Goal: Transaction & Acquisition: Download file/media

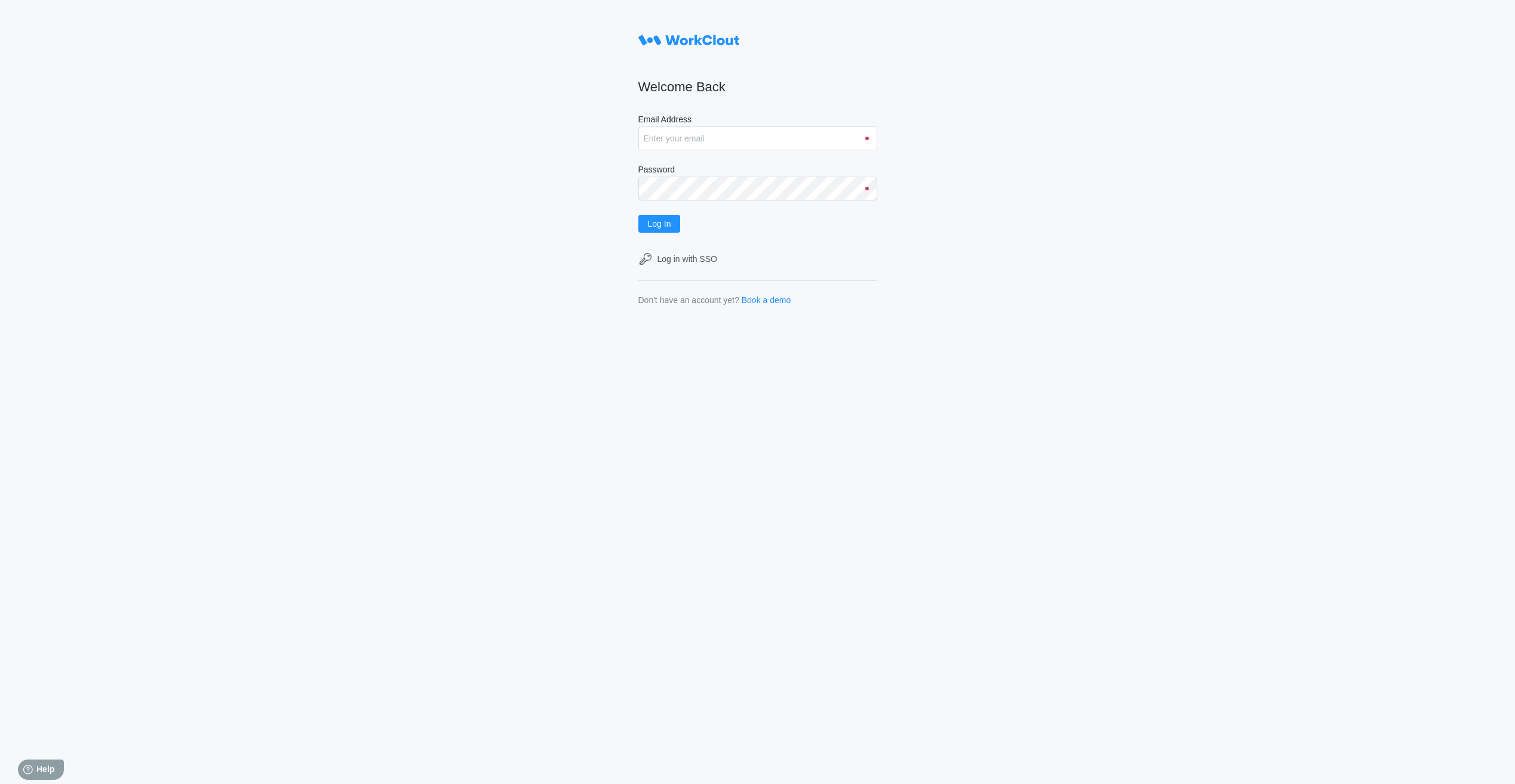
type input "justinsampel@gmail.com"
click at [638, 215] on button "Log In" at bounding box center [659, 224] width 42 height 18
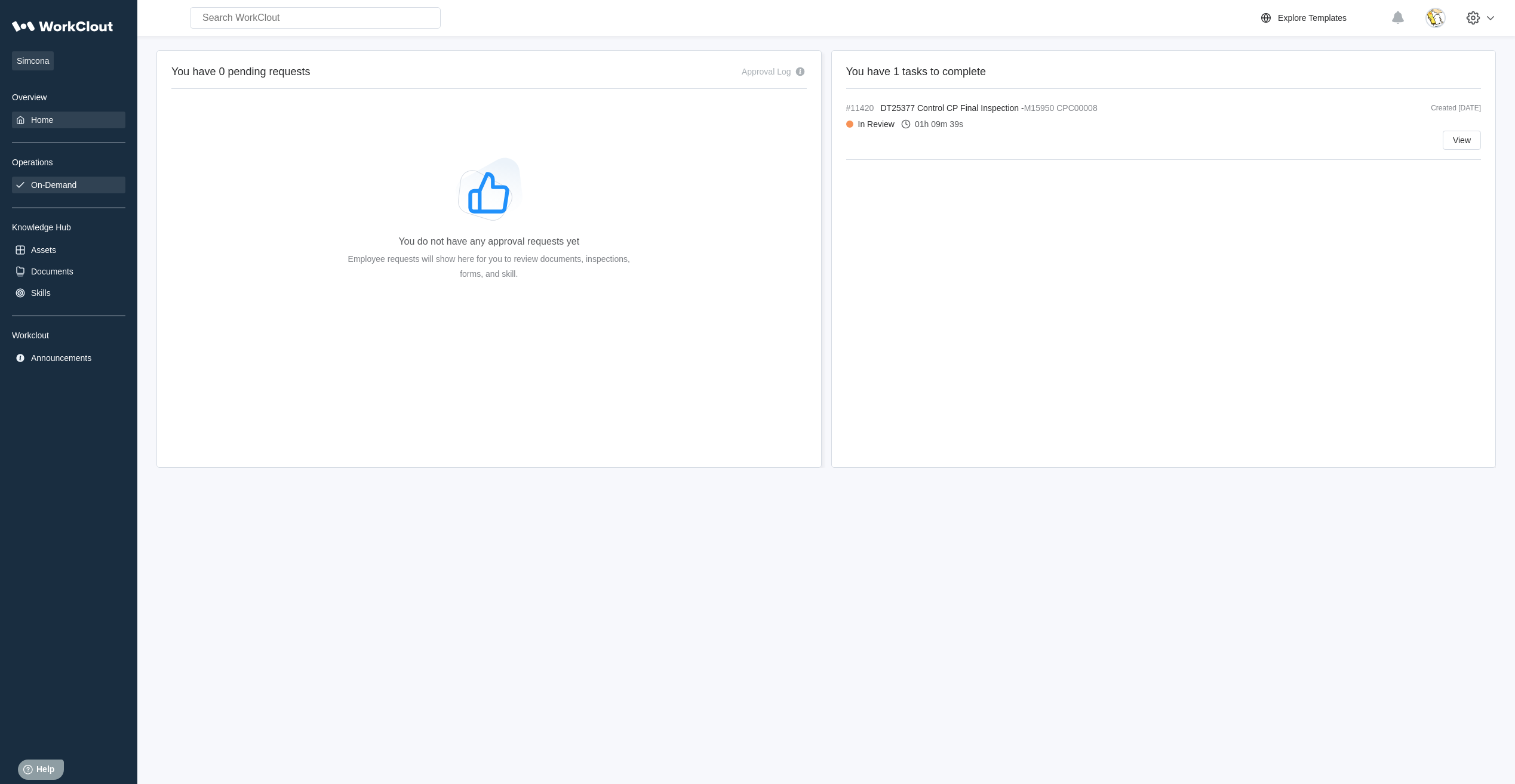
click at [68, 188] on div "On-Demand" at bounding box center [53, 185] width 45 height 9
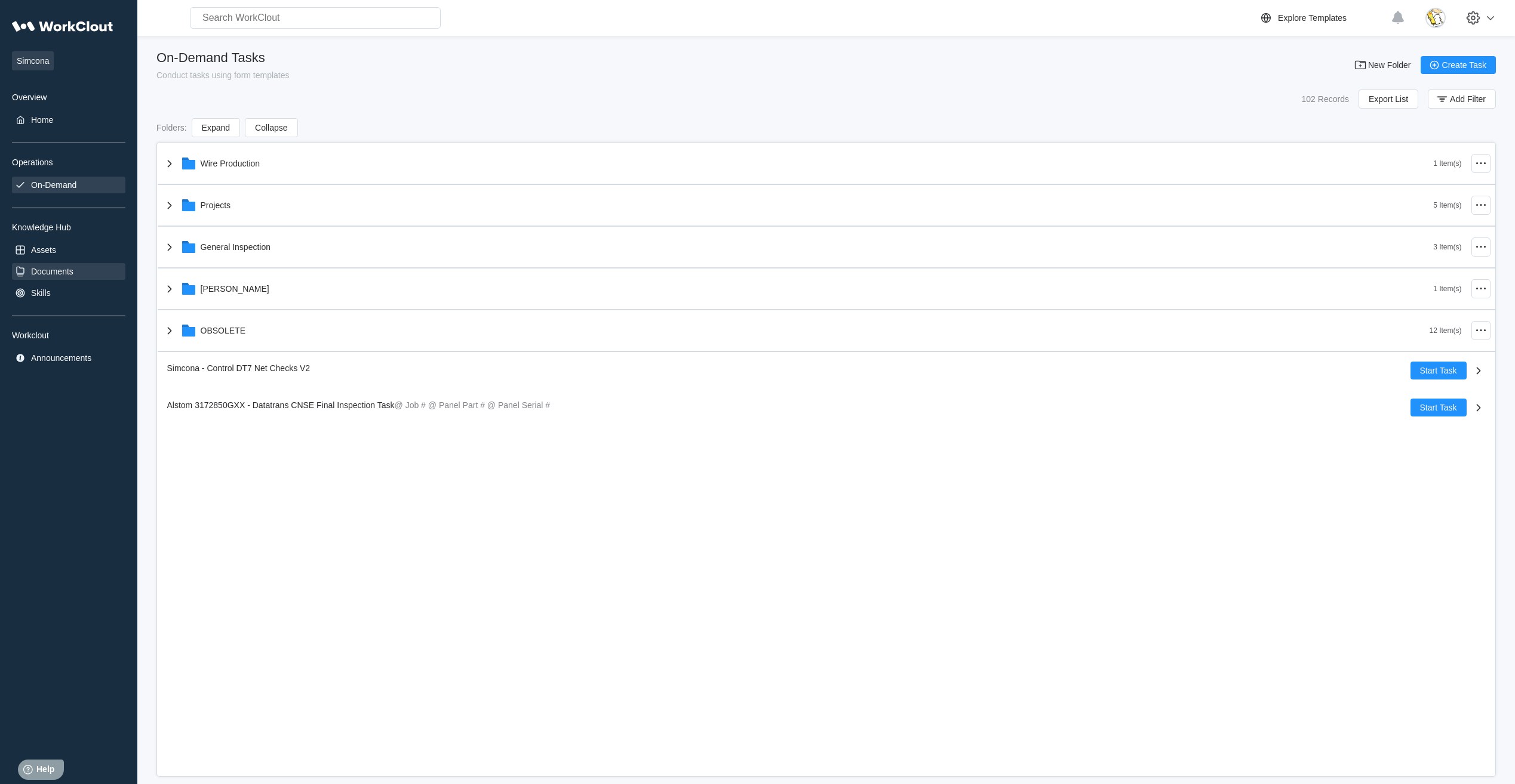
click at [49, 271] on div "Documents" at bounding box center [52, 271] width 42 height 9
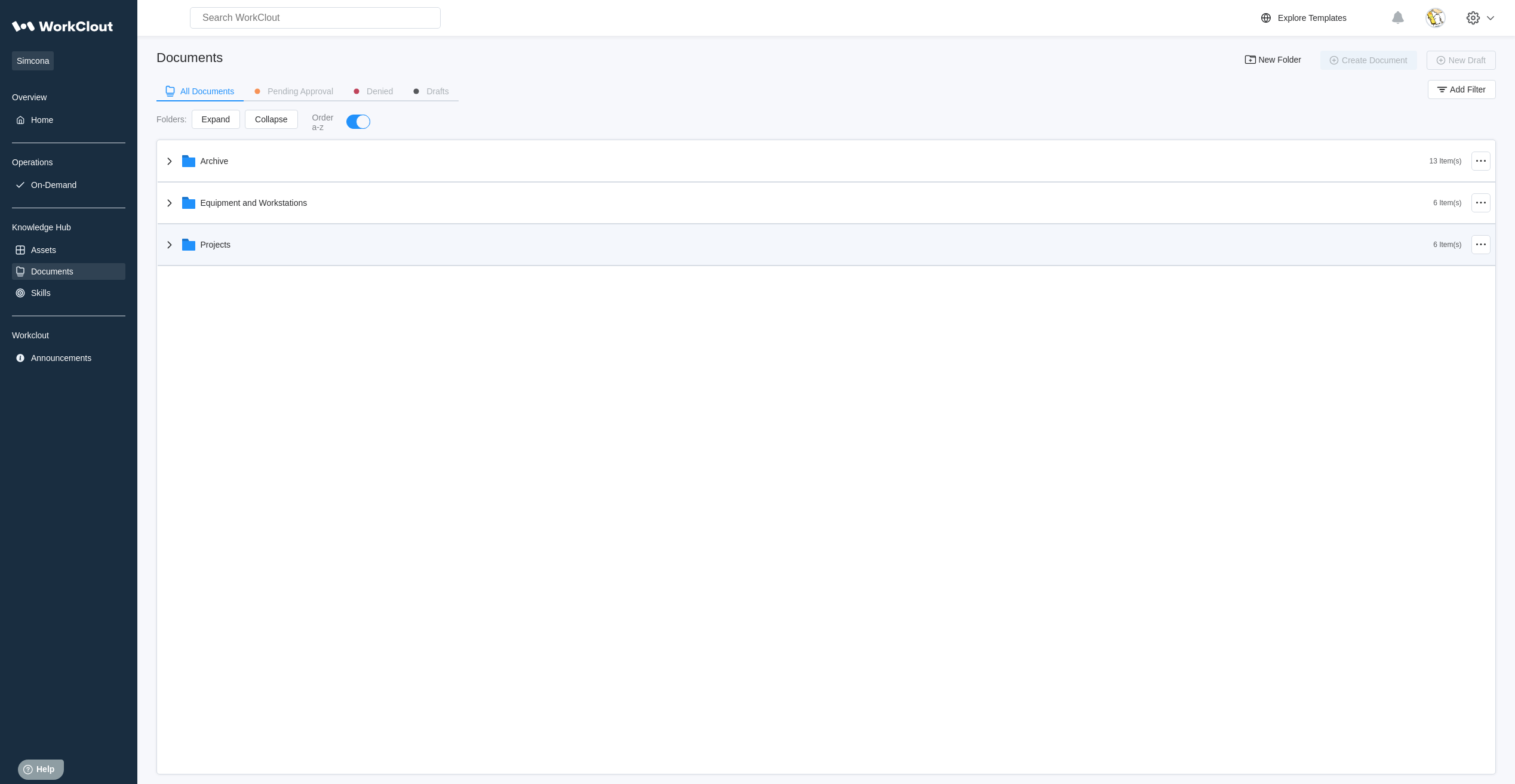
click at [242, 248] on div "Projects" at bounding box center [797, 244] width 1271 height 31
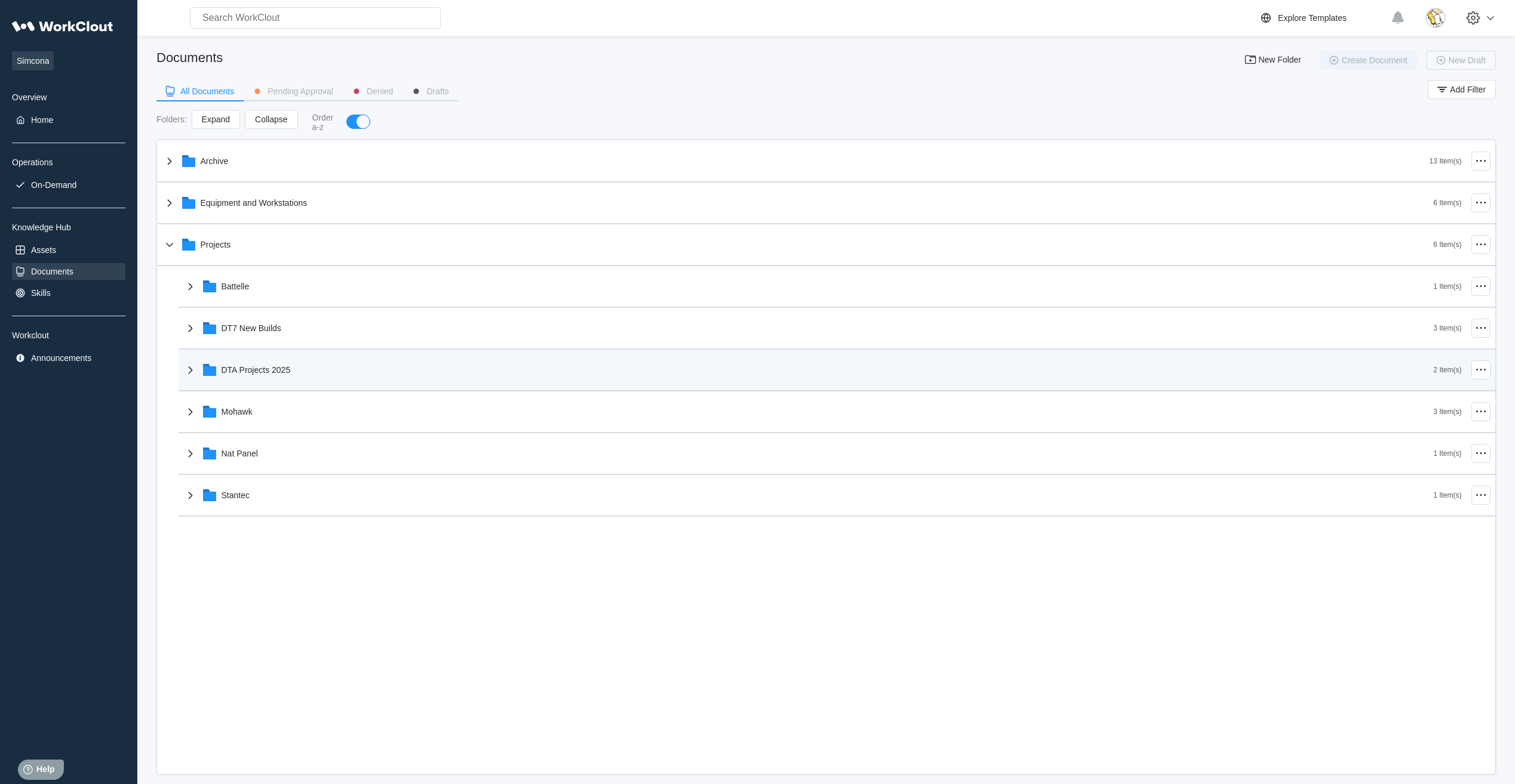
click at [265, 367] on div "DTA Projects 2025" at bounding box center [256, 370] width 69 height 9
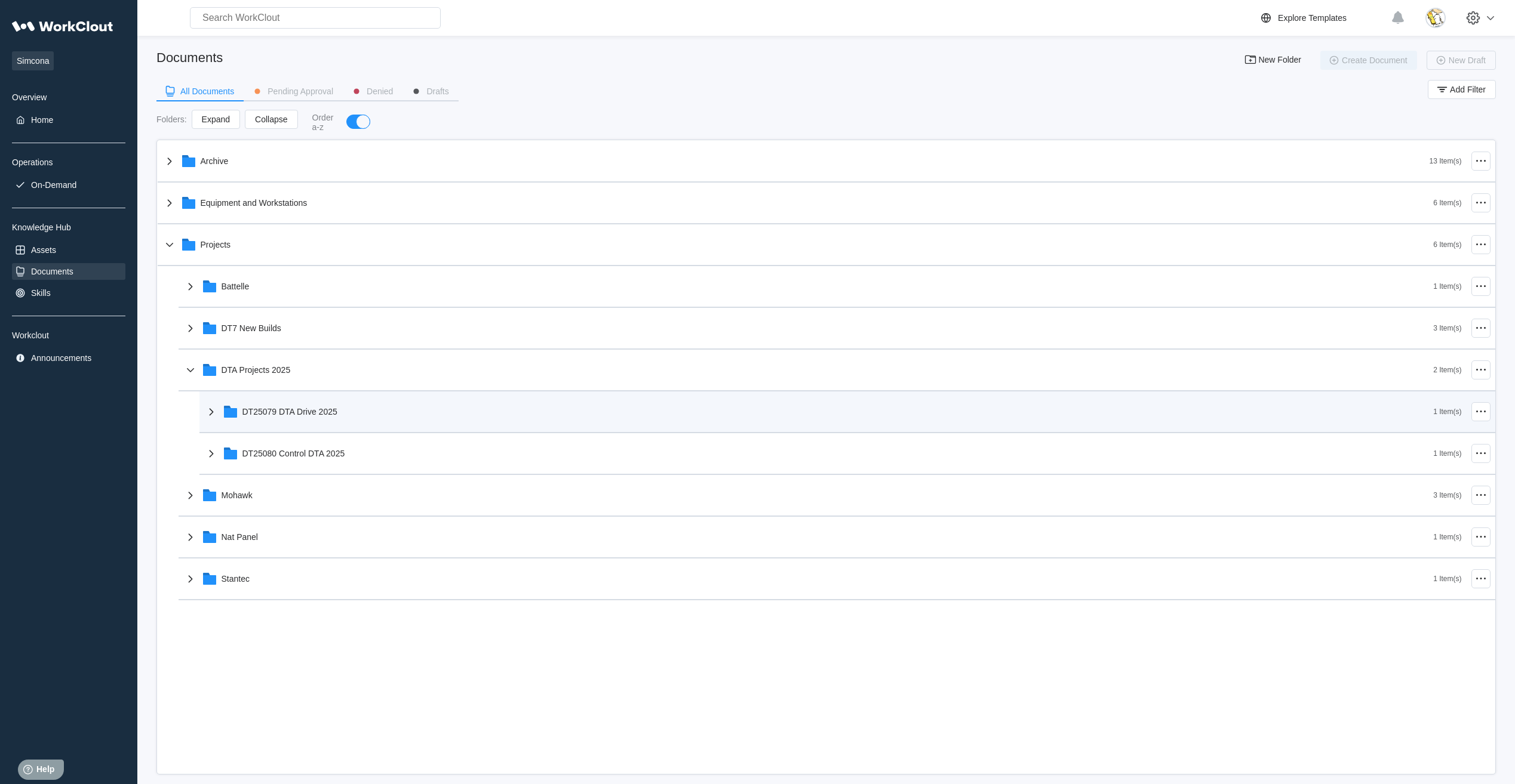
click at [324, 404] on div "DT25079 DTA Drive 2025" at bounding box center [819, 412] width 1230 height 31
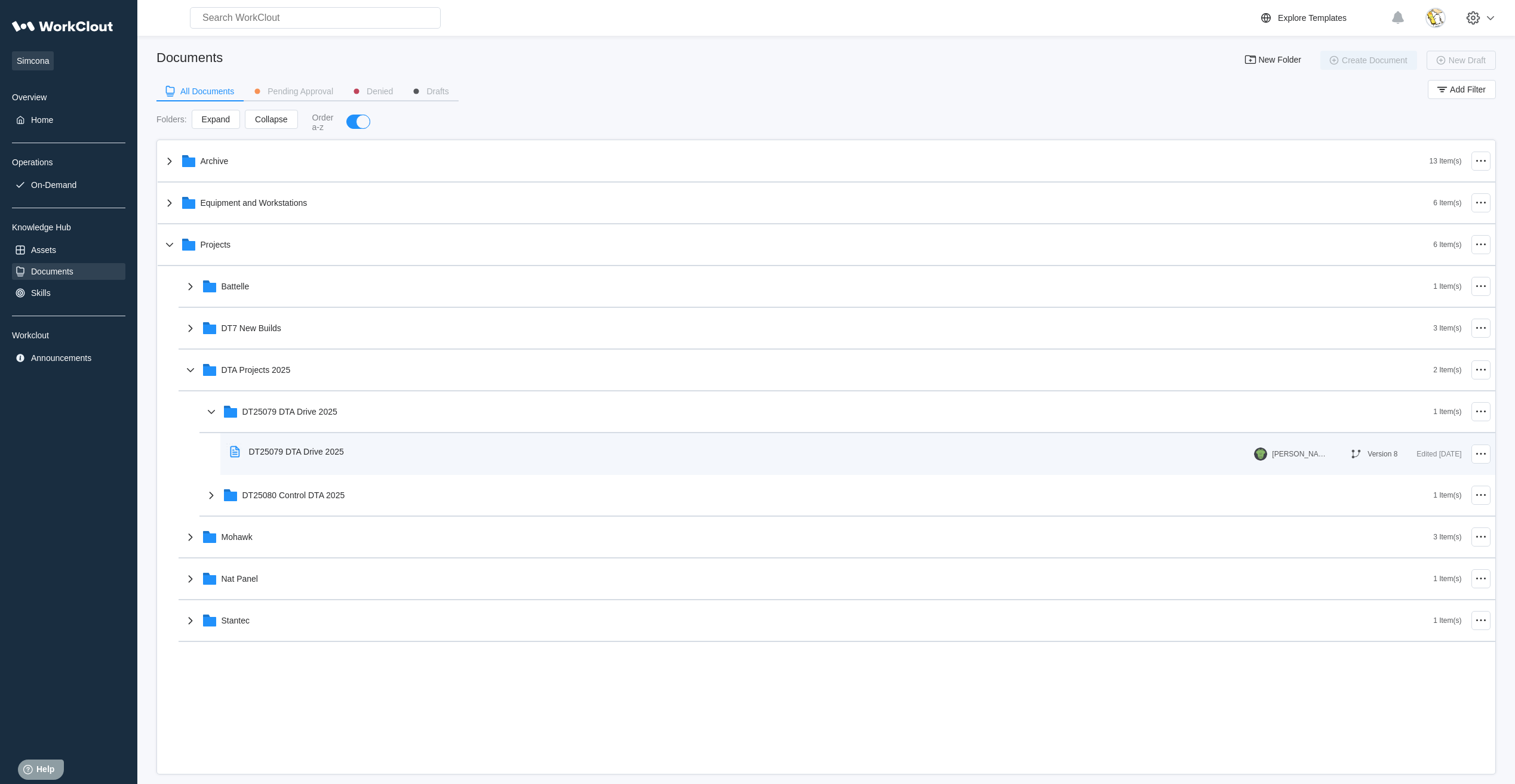
click at [324, 451] on div "DT25079 DTA Drive 2025" at bounding box center [296, 452] width 95 height 9
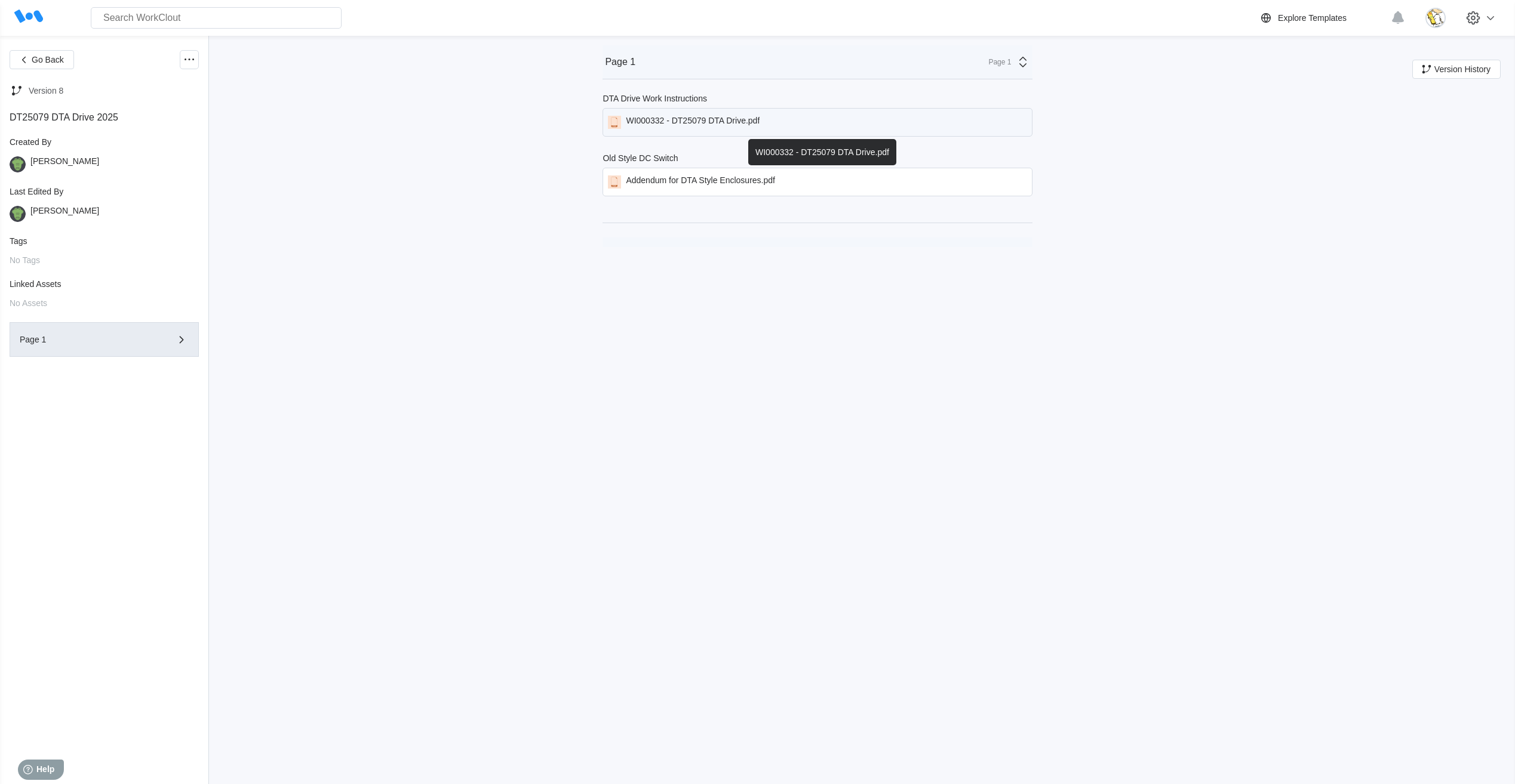
click at [733, 122] on div "WI000332 - DT25079 DTA Drive.pdf" at bounding box center [693, 122] width 134 height 13
